Goal: Obtain resource: Download file/media

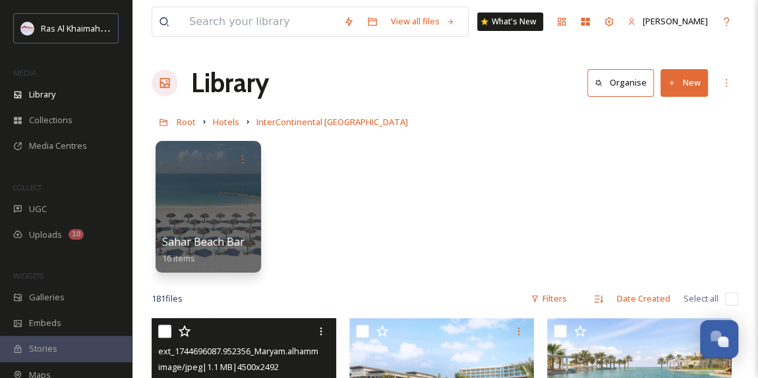
scroll to position [417, 0]
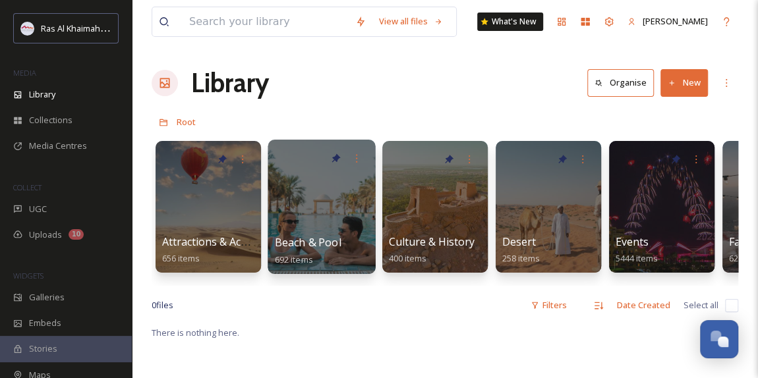
click at [303, 226] on div at bounding box center [321, 207] width 107 height 134
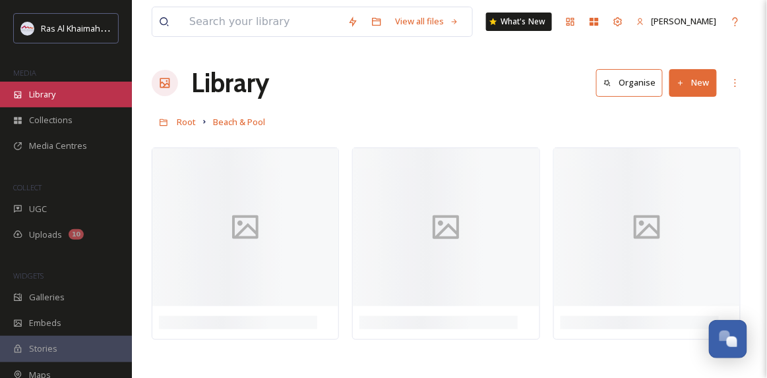
click at [59, 96] on div "Library" at bounding box center [66, 95] width 132 height 26
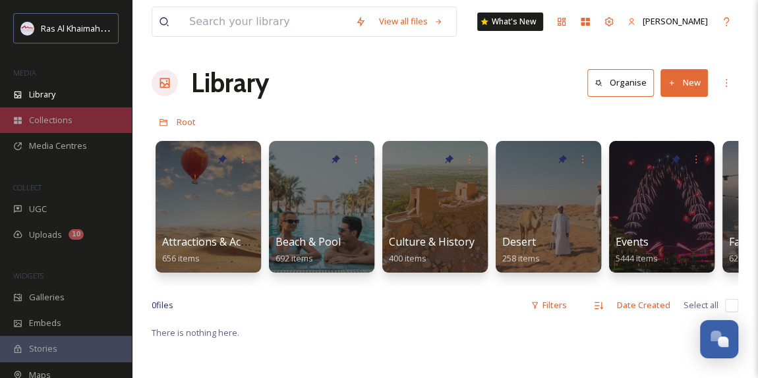
click at [72, 123] on div "Collections" at bounding box center [66, 120] width 132 height 26
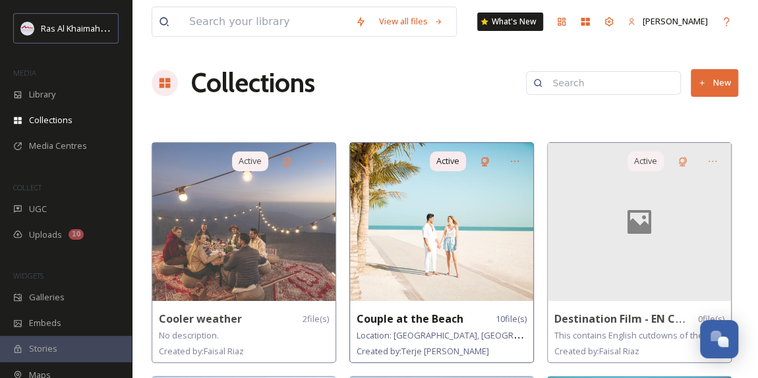
click at [423, 229] on img at bounding box center [441, 222] width 183 height 158
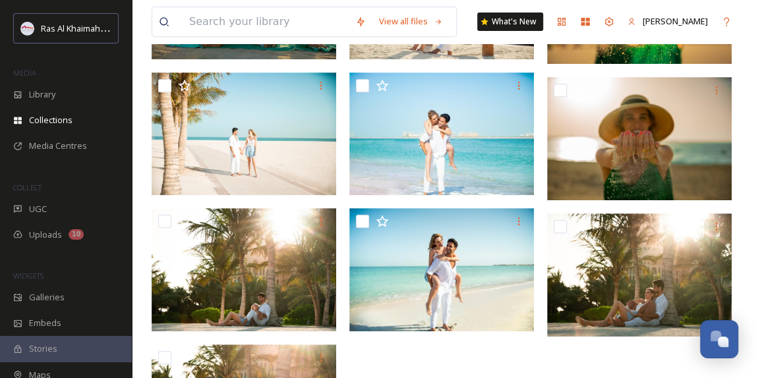
scroll to position [299, 0]
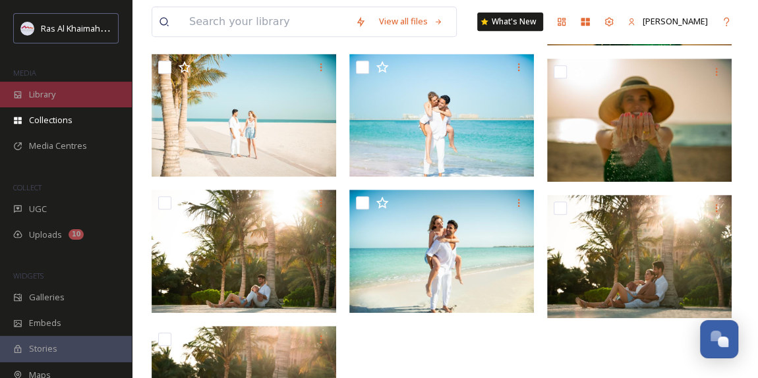
click at [47, 97] on span "Library" at bounding box center [42, 94] width 26 height 13
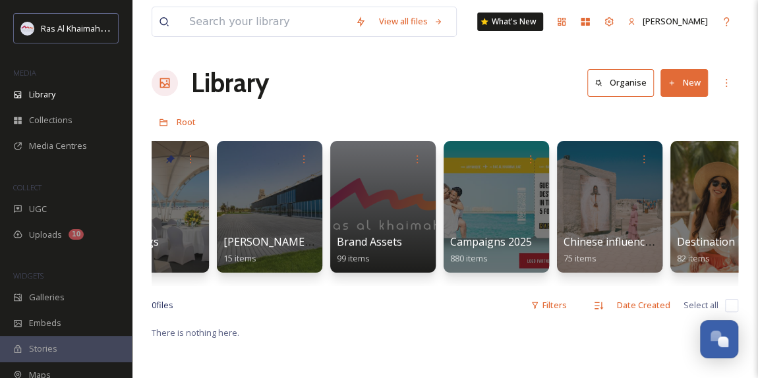
scroll to position [0, 1528]
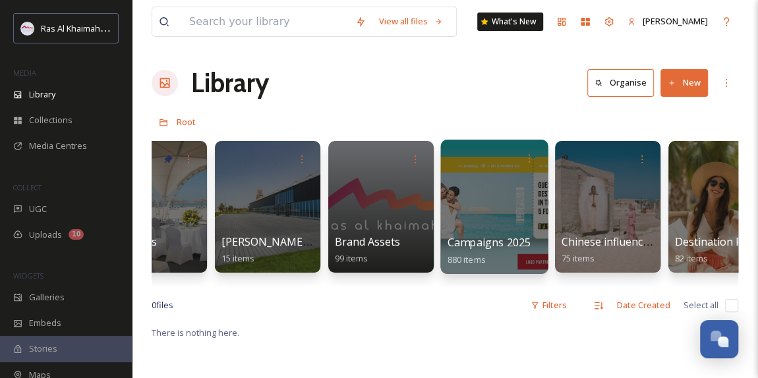
click at [491, 226] on div at bounding box center [493, 207] width 107 height 134
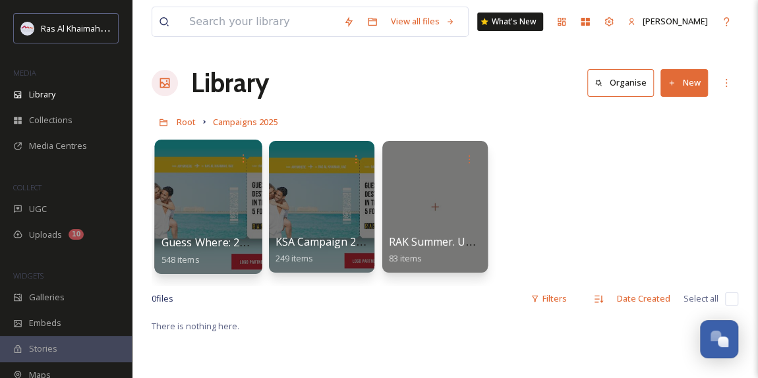
click at [219, 198] on div at bounding box center [207, 207] width 107 height 134
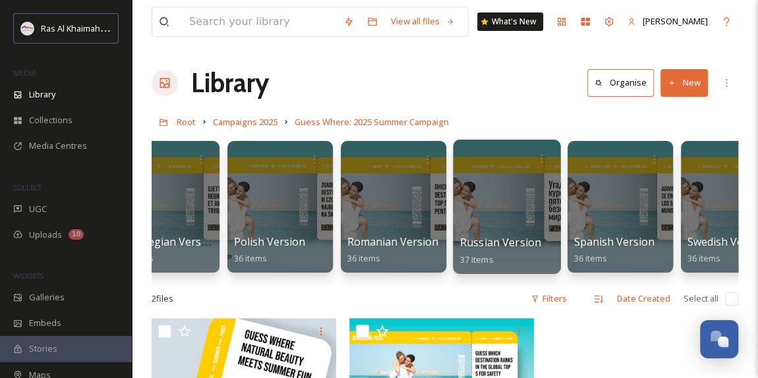
scroll to position [0, 1051]
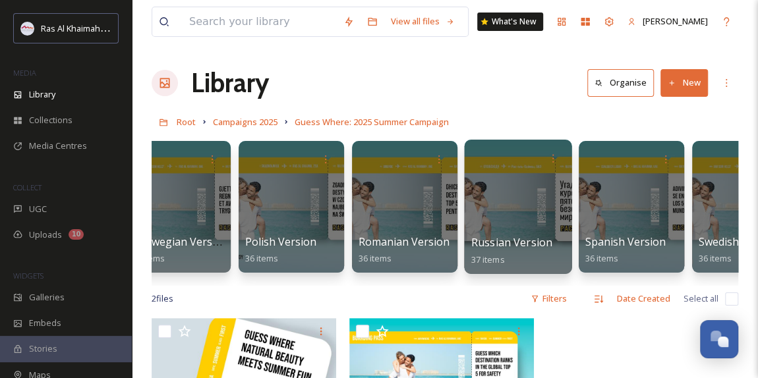
click at [529, 200] on div at bounding box center [517, 207] width 107 height 134
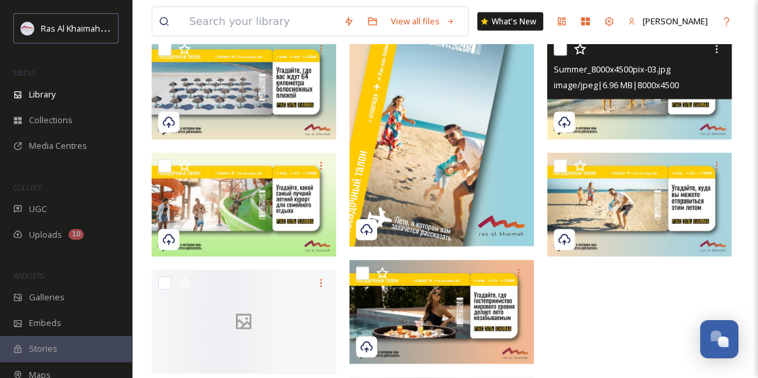
scroll to position [1424, 0]
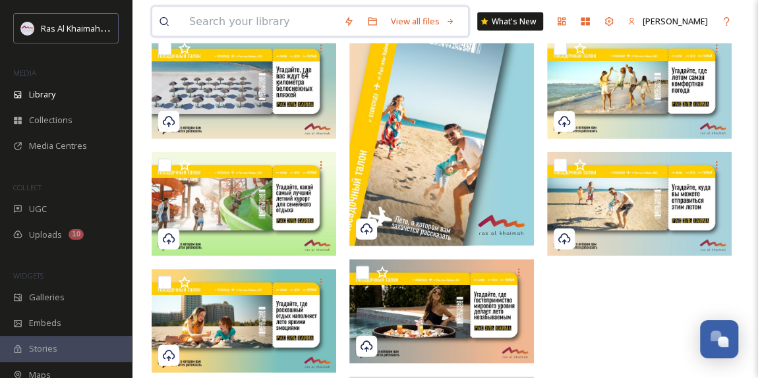
click at [214, 20] on input at bounding box center [260, 21] width 154 height 29
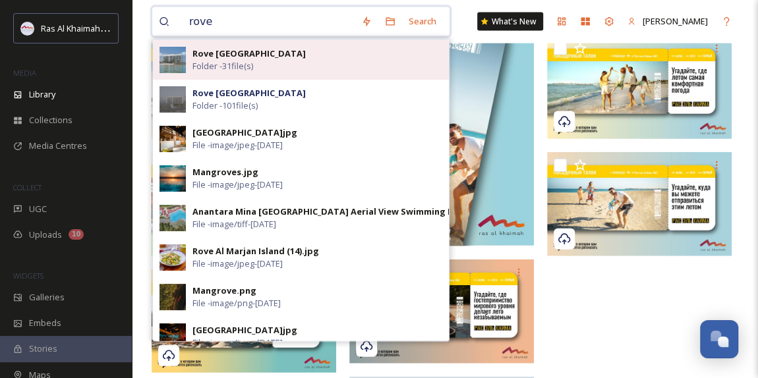
type input "rove"
click at [230, 58] on strong "Rove [GEOGRAPHIC_DATA]" at bounding box center [248, 53] width 113 height 12
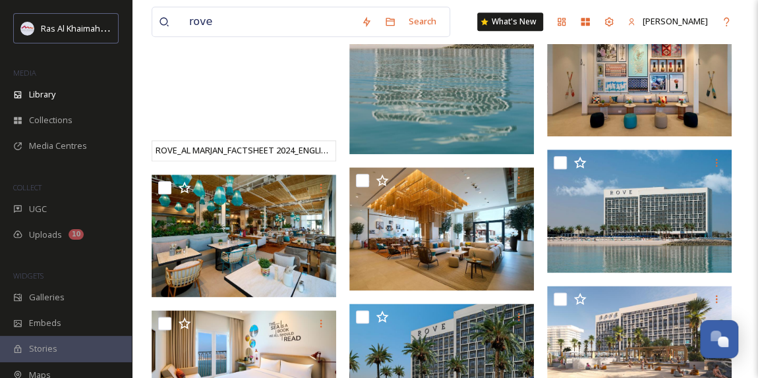
scroll to position [719, 0]
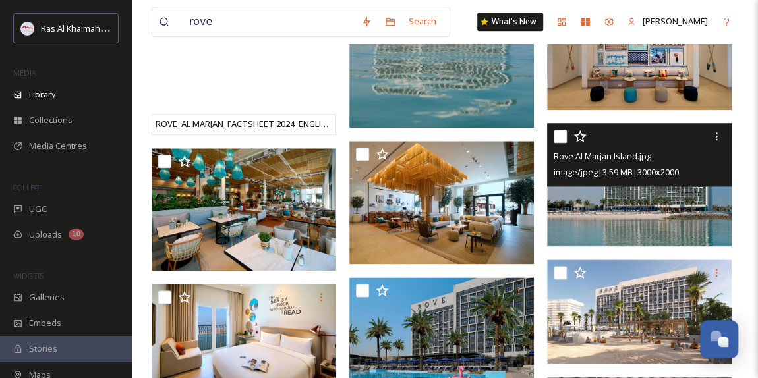
click at [641, 208] on img at bounding box center [639, 184] width 185 height 123
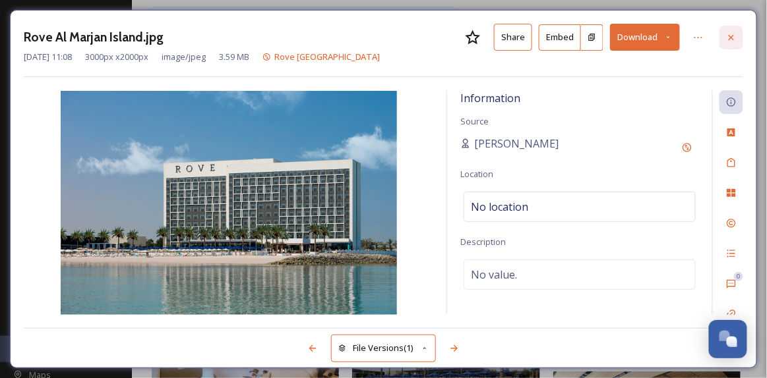
click at [733, 35] on icon at bounding box center [730, 36] width 5 height 5
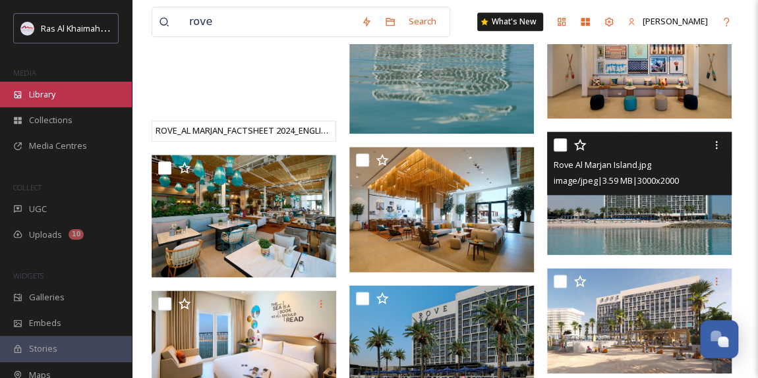
click at [51, 96] on span "Library" at bounding box center [42, 94] width 26 height 13
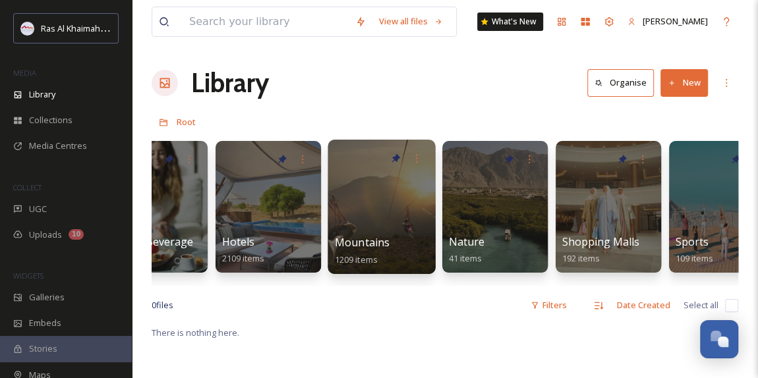
scroll to position [0, 729]
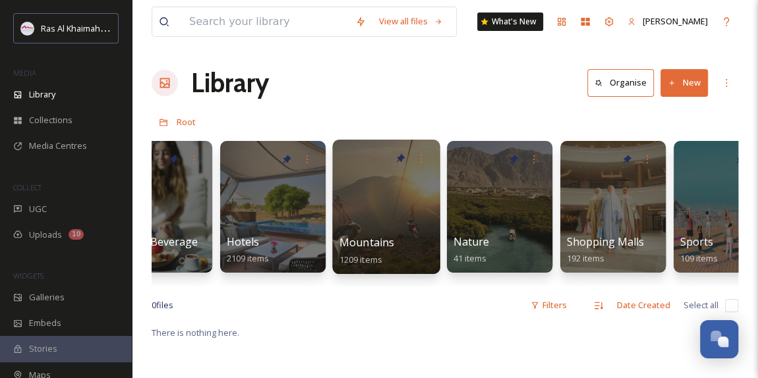
click at [353, 212] on div at bounding box center [385, 207] width 107 height 134
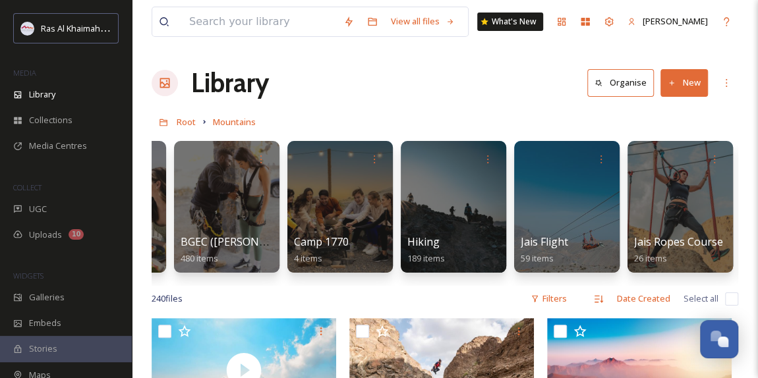
scroll to position [0, 127]
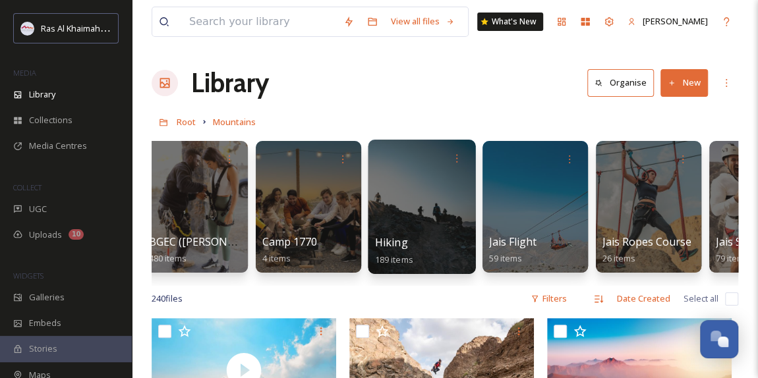
click at [427, 233] on div at bounding box center [421, 207] width 107 height 134
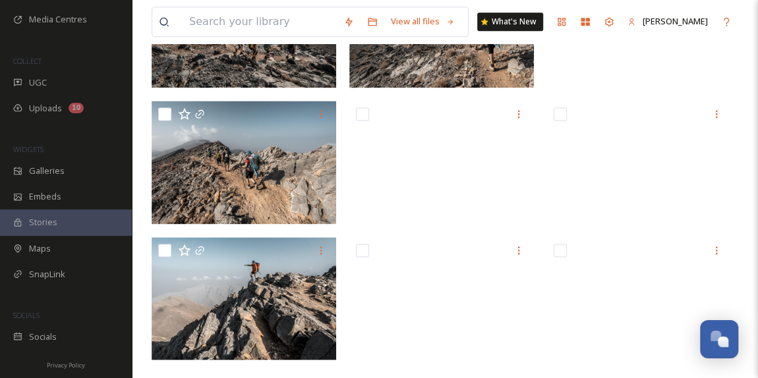
scroll to position [898, 0]
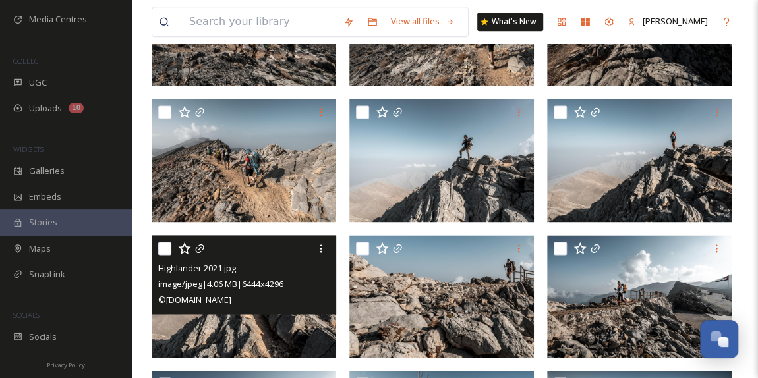
click at [247, 330] on img at bounding box center [244, 296] width 185 height 123
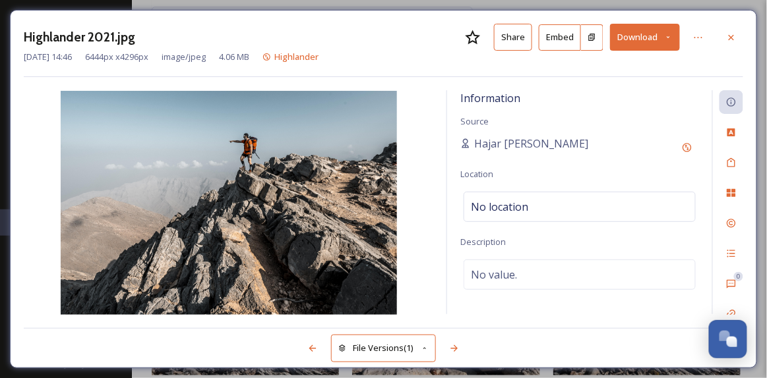
click at [732, 36] on icon at bounding box center [731, 37] width 11 height 11
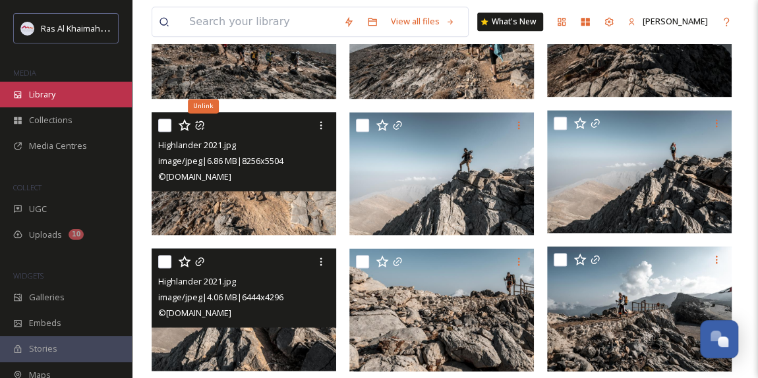
click at [61, 96] on div "Library" at bounding box center [66, 95] width 132 height 26
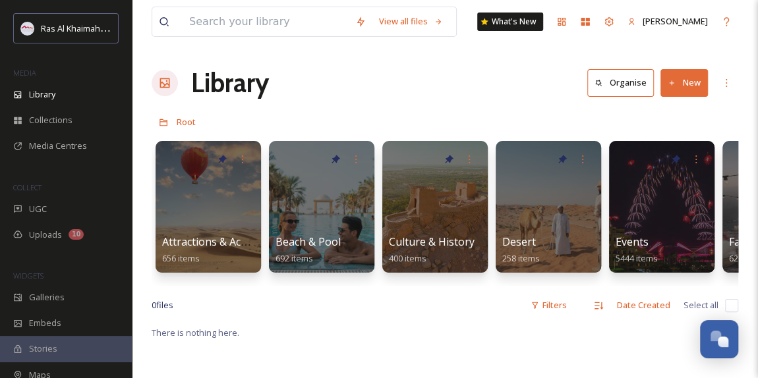
scroll to position [0, 85]
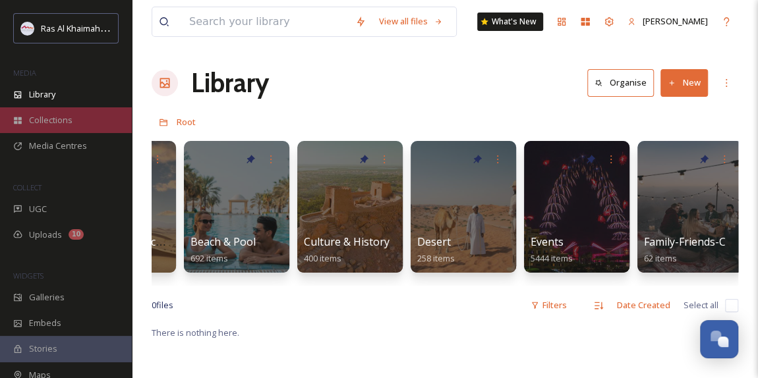
click at [74, 120] on div "Collections" at bounding box center [66, 120] width 132 height 26
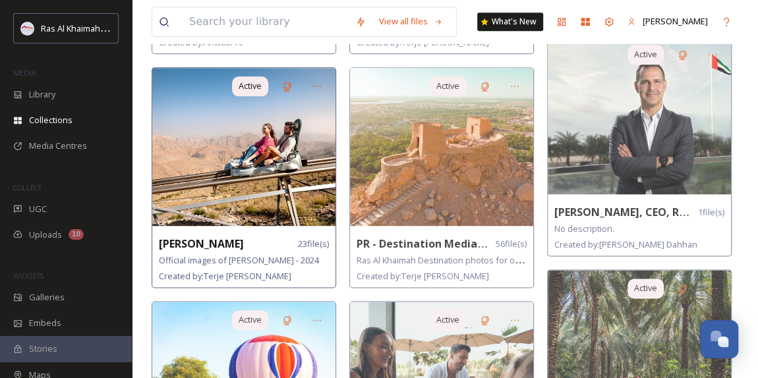
scroll to position [779, 0]
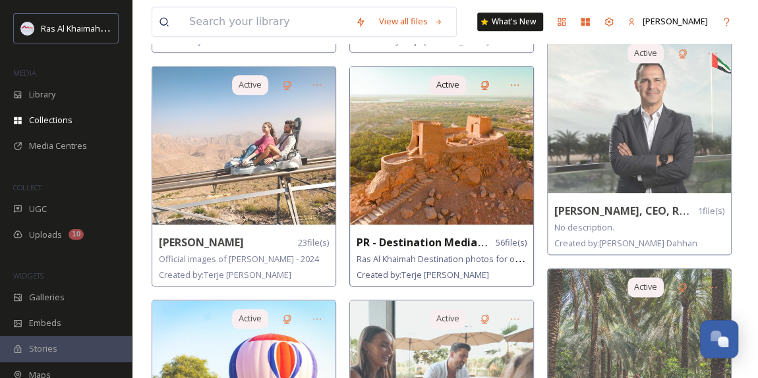
click at [417, 133] on img at bounding box center [441, 146] width 183 height 158
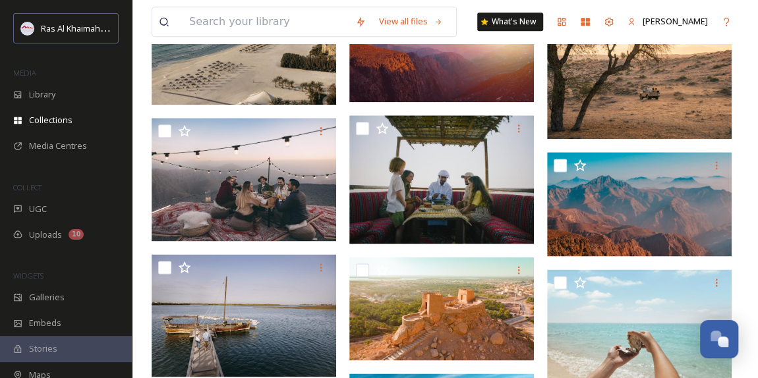
scroll to position [898, 0]
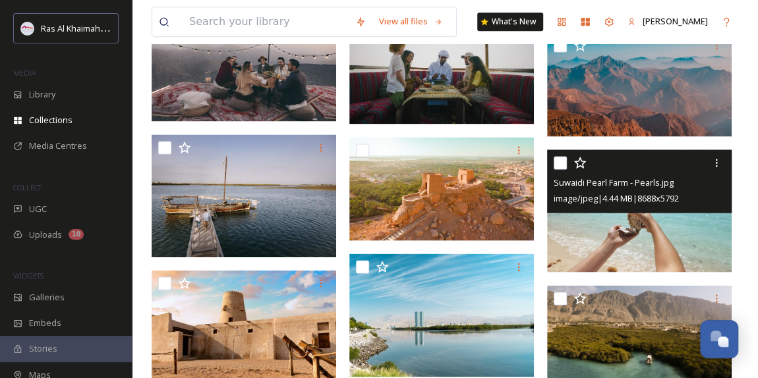
click at [650, 229] on img at bounding box center [639, 211] width 185 height 123
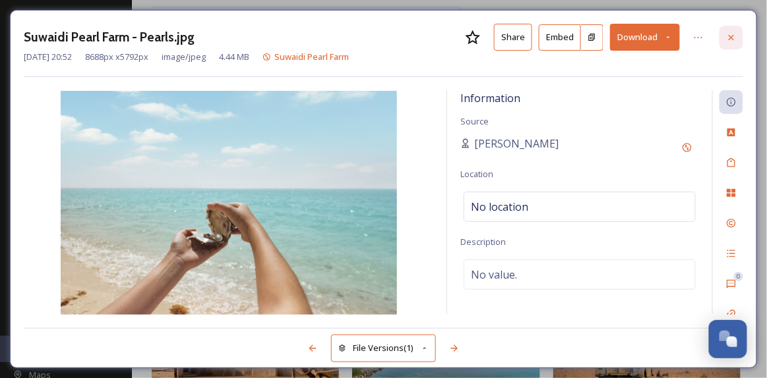
click at [733, 39] on icon at bounding box center [731, 37] width 11 height 11
